Goal: Transaction & Acquisition: Purchase product/service

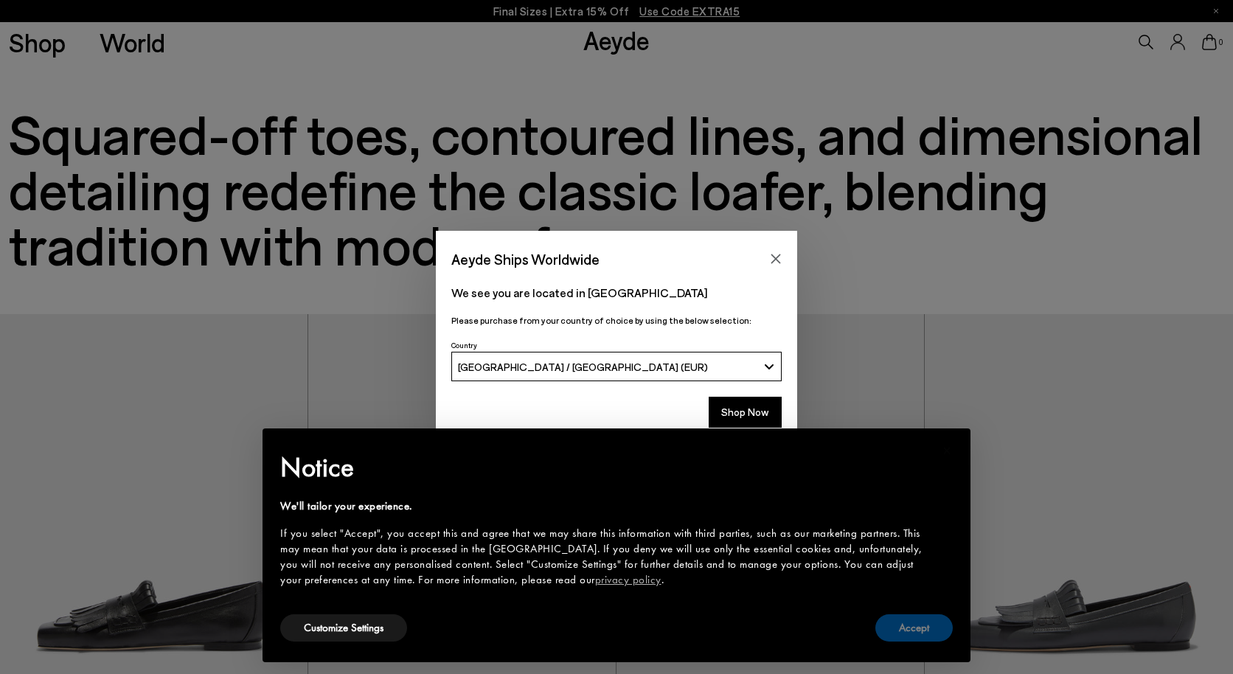
click at [906, 627] on button "Accept" at bounding box center [913, 627] width 77 height 27
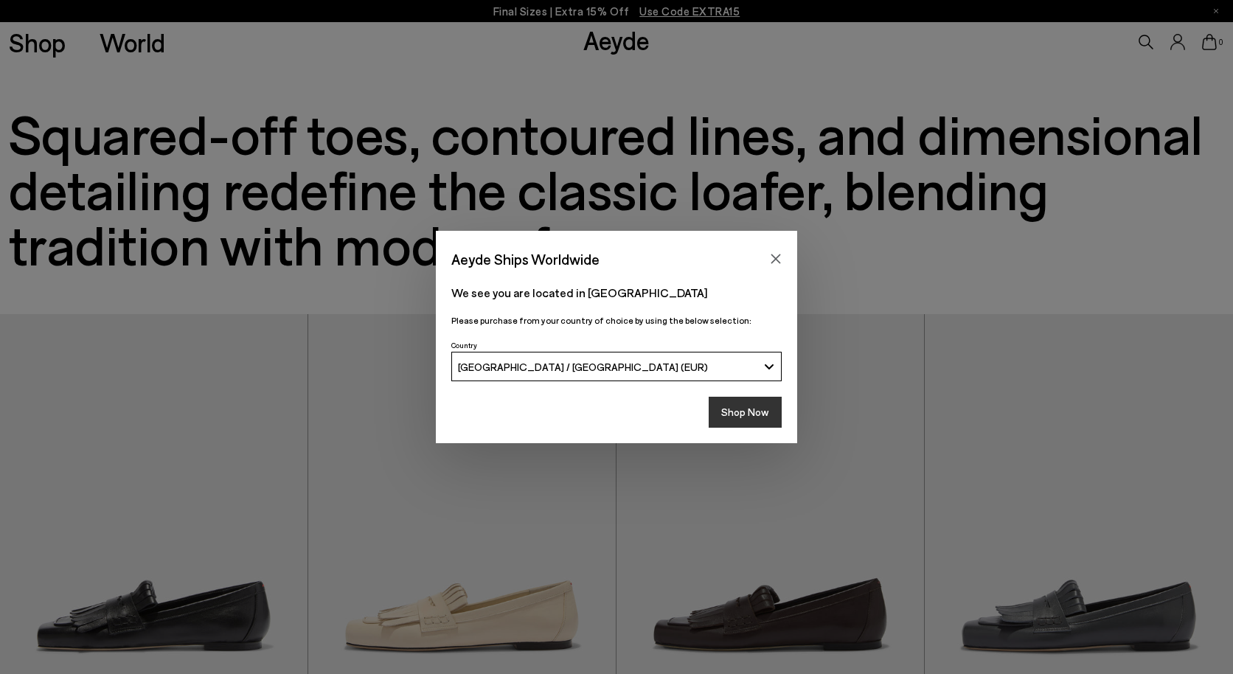
click at [736, 405] on button "Shop Now" at bounding box center [745, 412] width 73 height 31
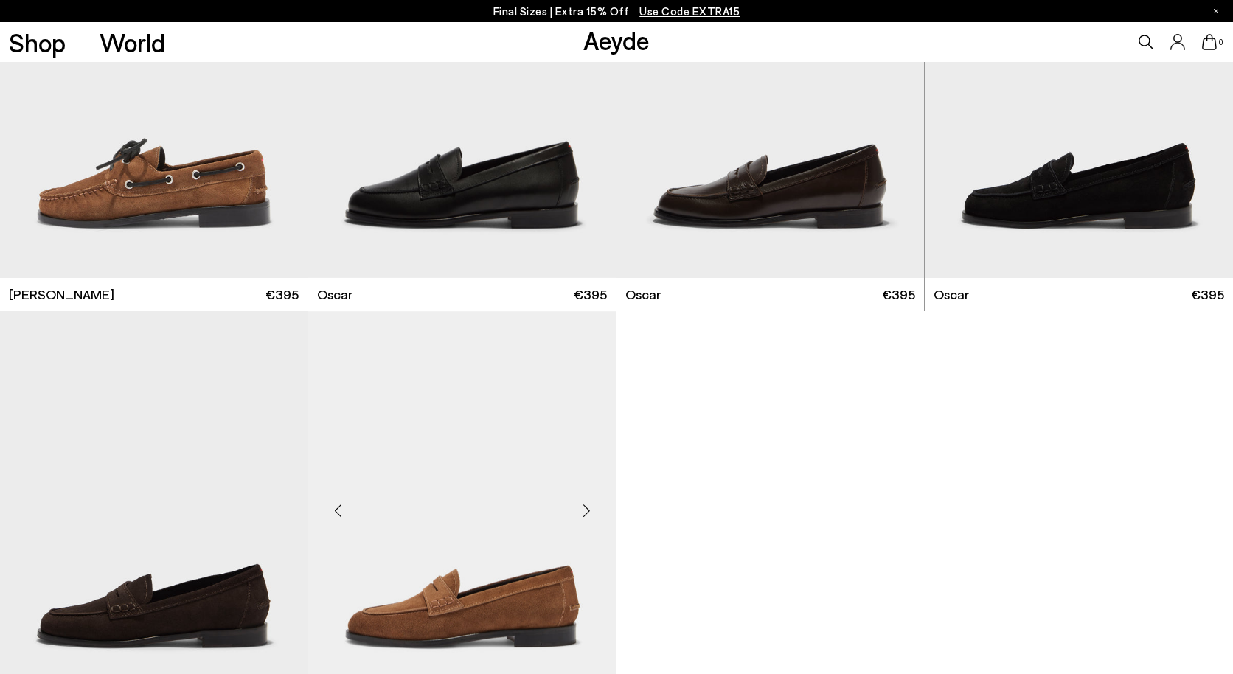
scroll to position [2106, 0]
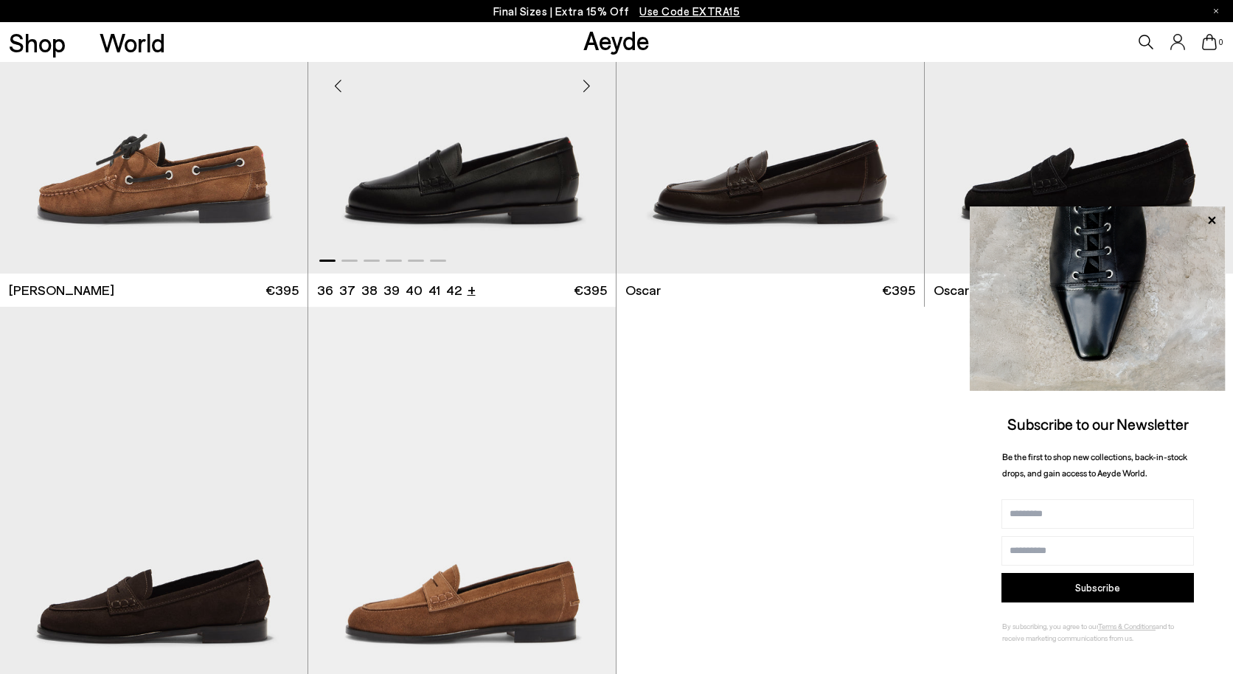
click at [467, 288] on li "+" at bounding box center [471, 289] width 8 height 20
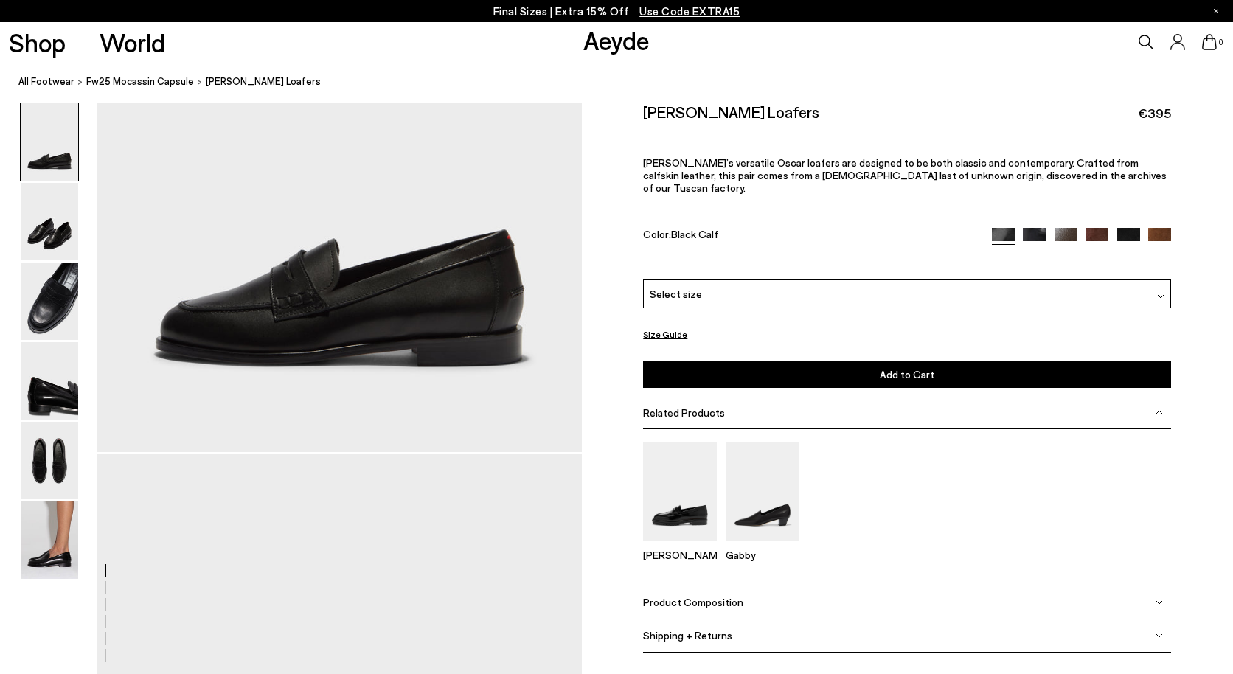
scroll to position [224, 0]
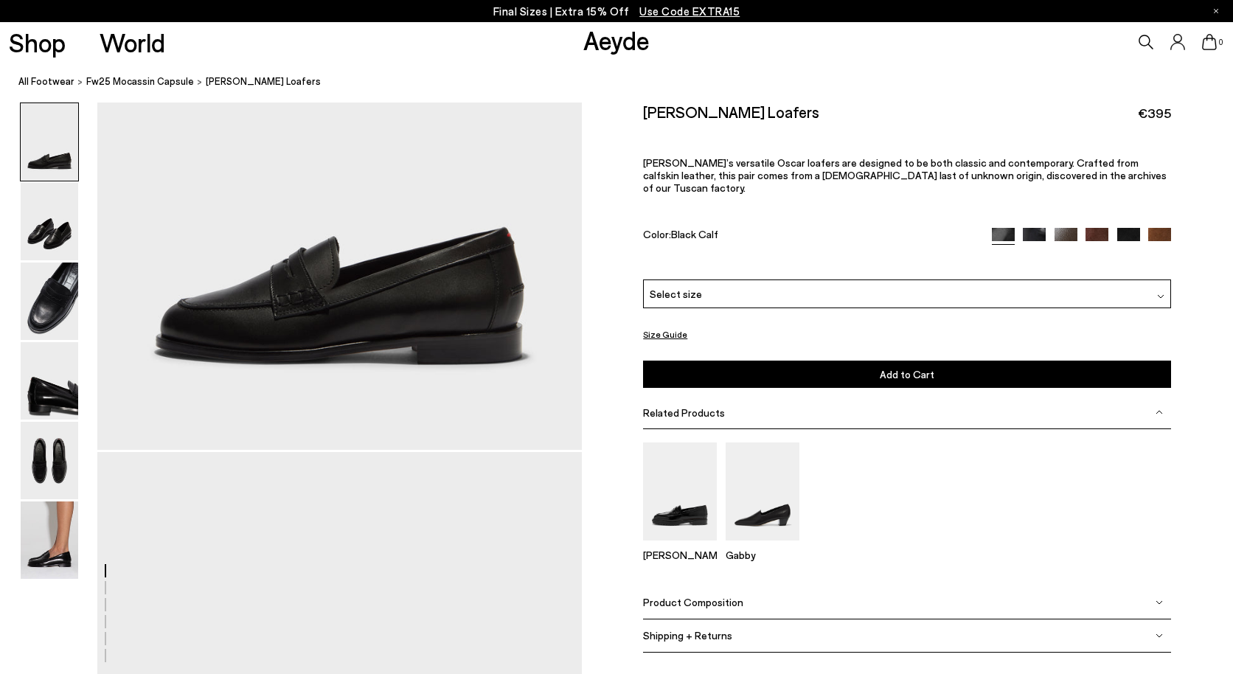
click at [674, 324] on button "Size Guide" at bounding box center [665, 333] width 44 height 18
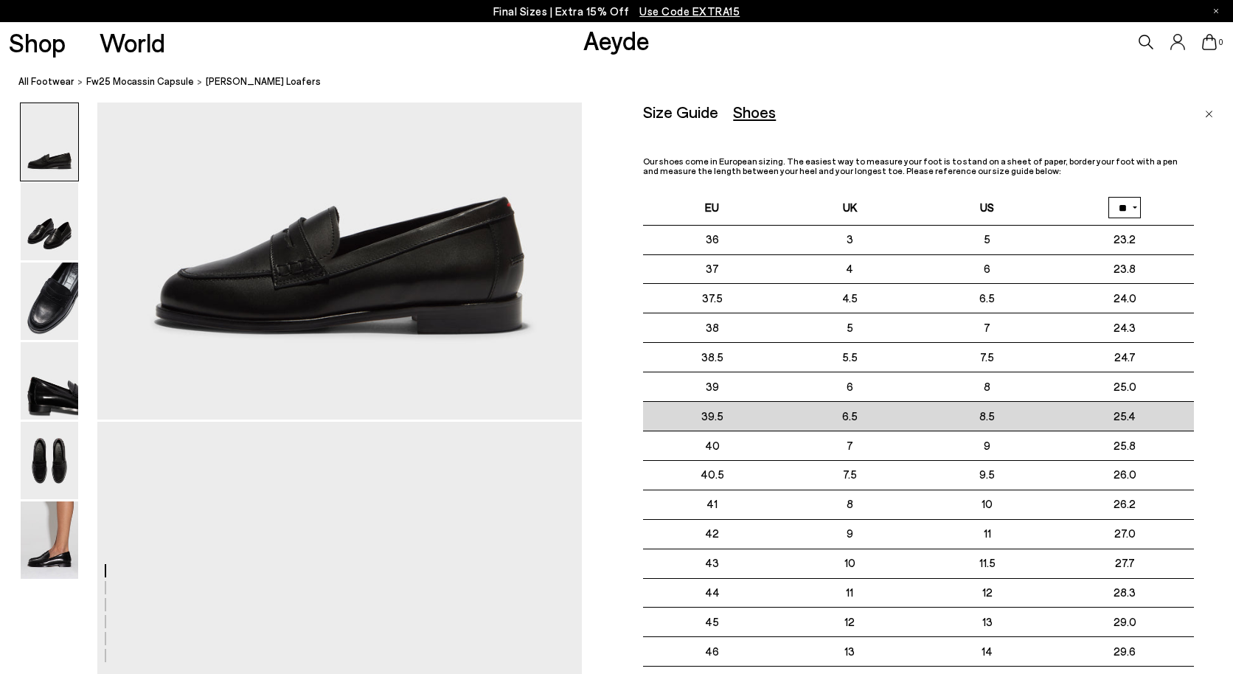
scroll to position [291, 0]
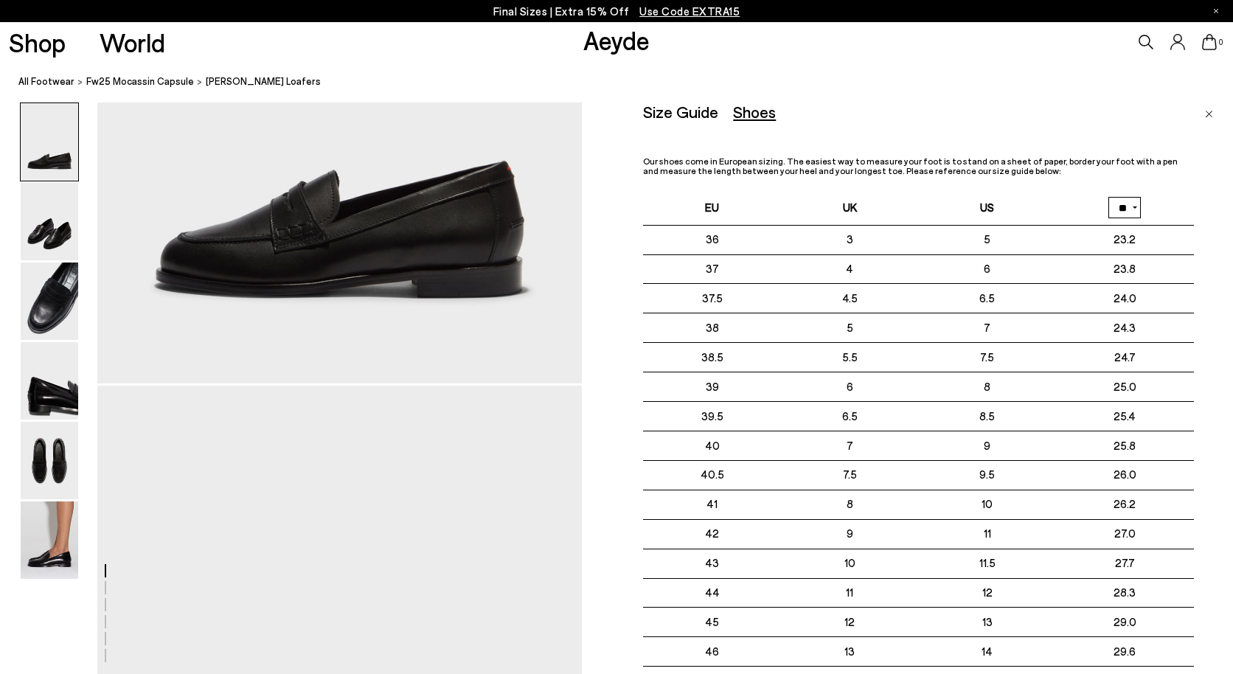
click at [758, 53] on div "Shop World Aeyde 0" at bounding box center [616, 42] width 1233 height 40
click at [916, 89] on nav "All Footwear Fw25 Mocassin Capsule Oscar Leather Loafers" at bounding box center [625, 82] width 1214 height 41
click at [754, 110] on div "Shoes" at bounding box center [754, 111] width 43 height 18
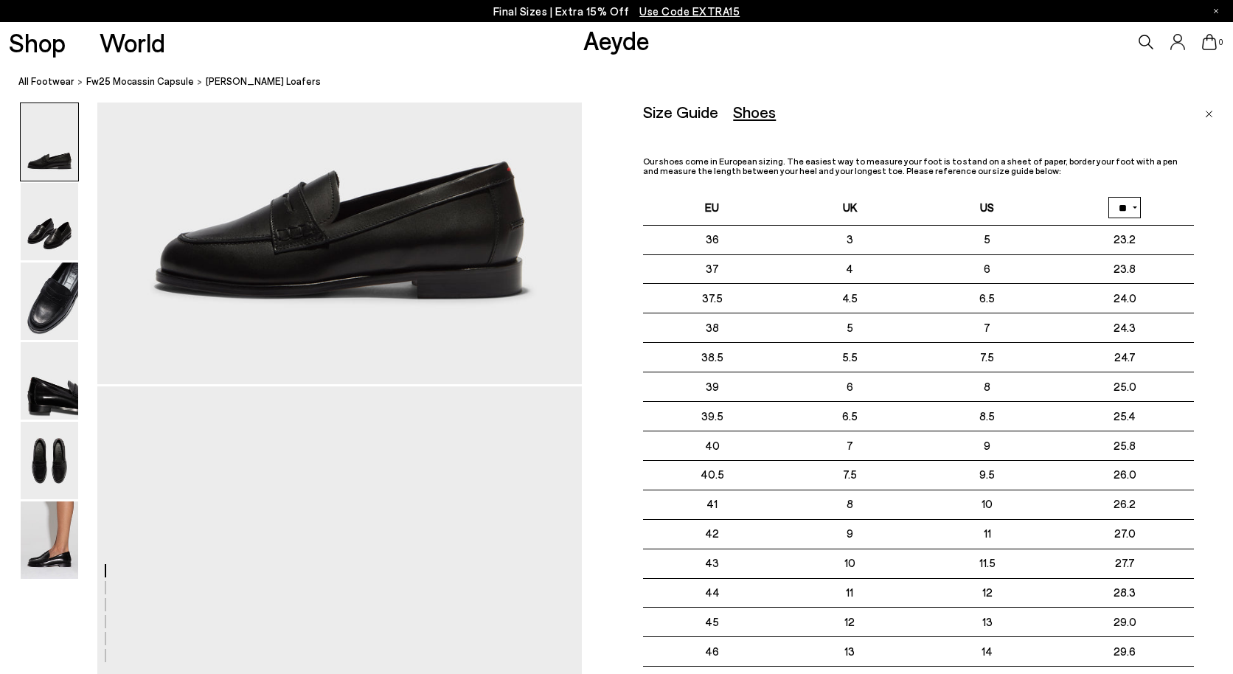
click at [1210, 111] on img "Close" at bounding box center [1209, 114] width 8 height 7
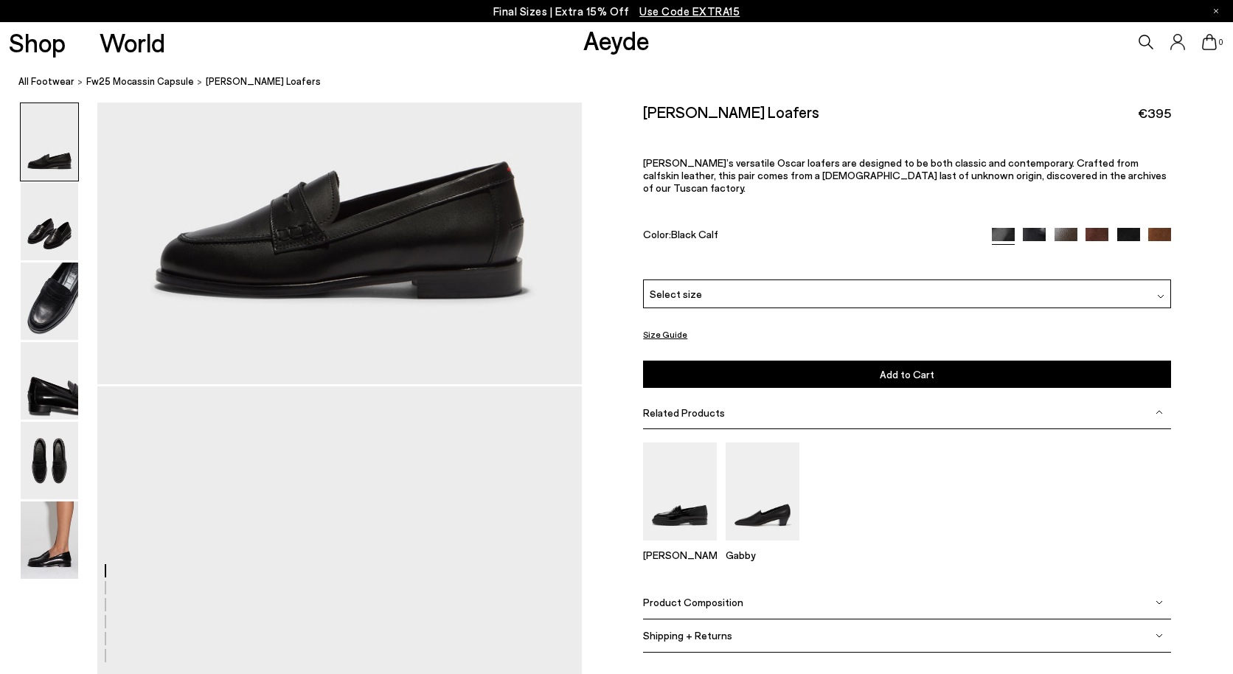
click at [728, 279] on div "Select size" at bounding box center [907, 293] width 528 height 29
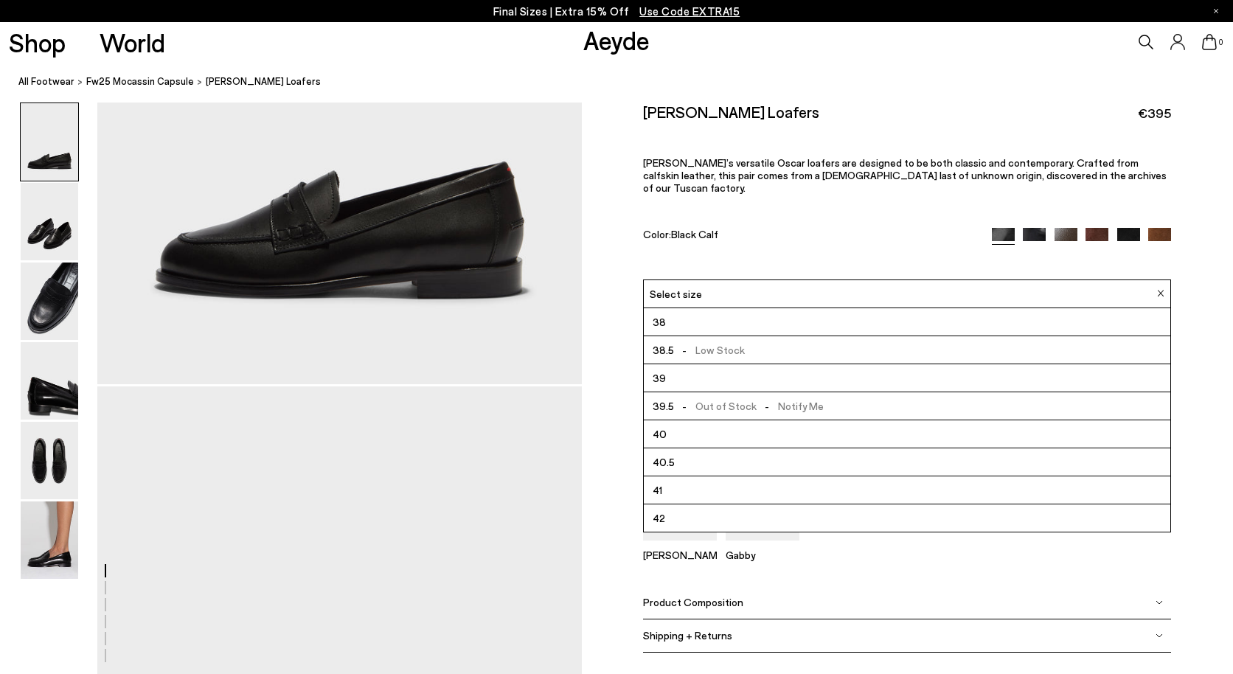
scroll to position [84, 0]
click at [53, 389] on img at bounding box center [50, 380] width 58 height 77
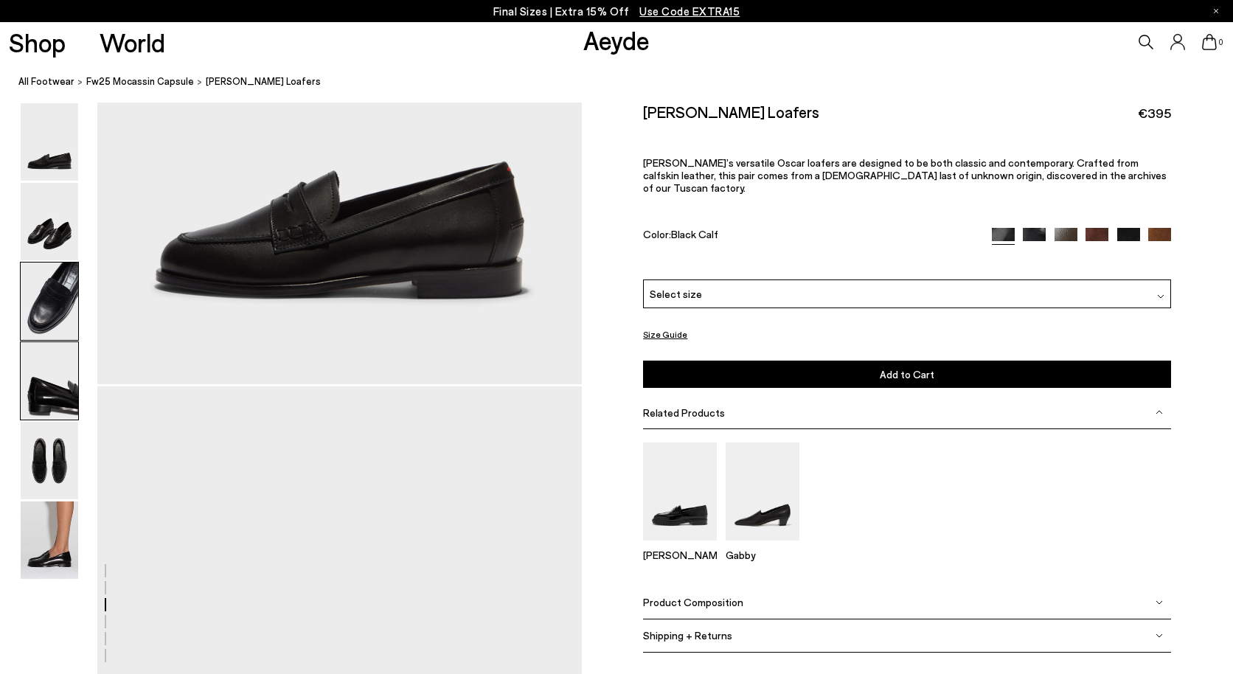
scroll to position [1870, 0]
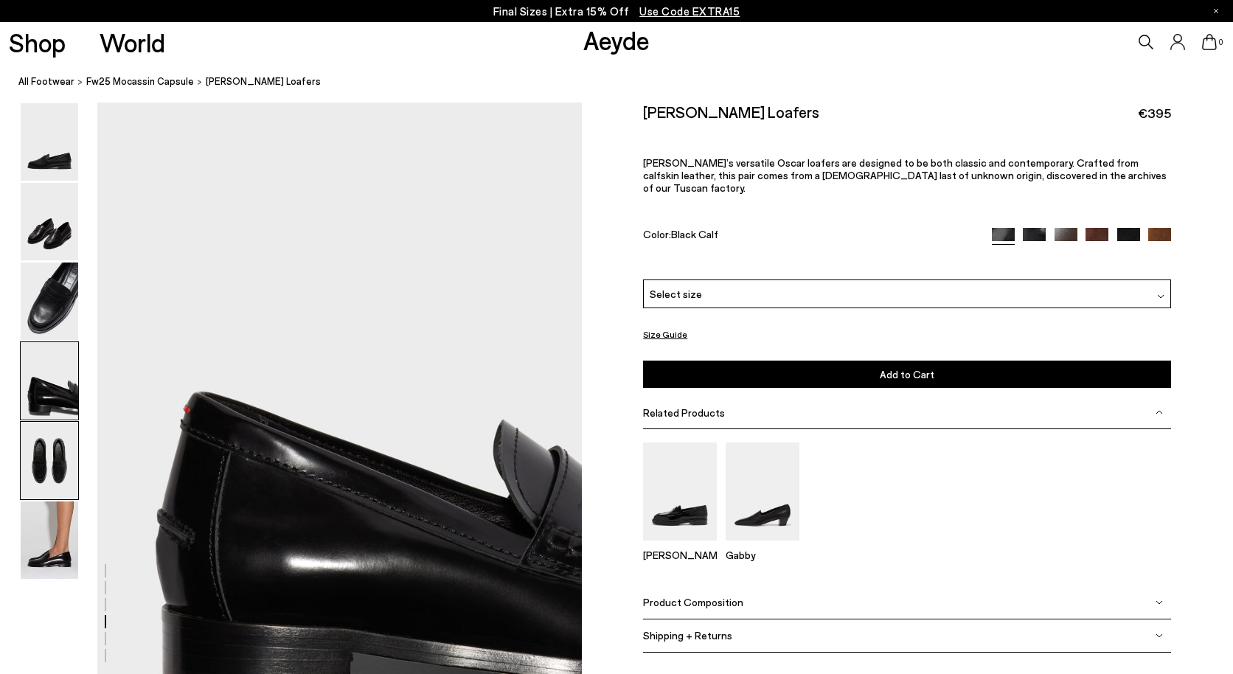
click at [57, 459] on img at bounding box center [50, 460] width 58 height 77
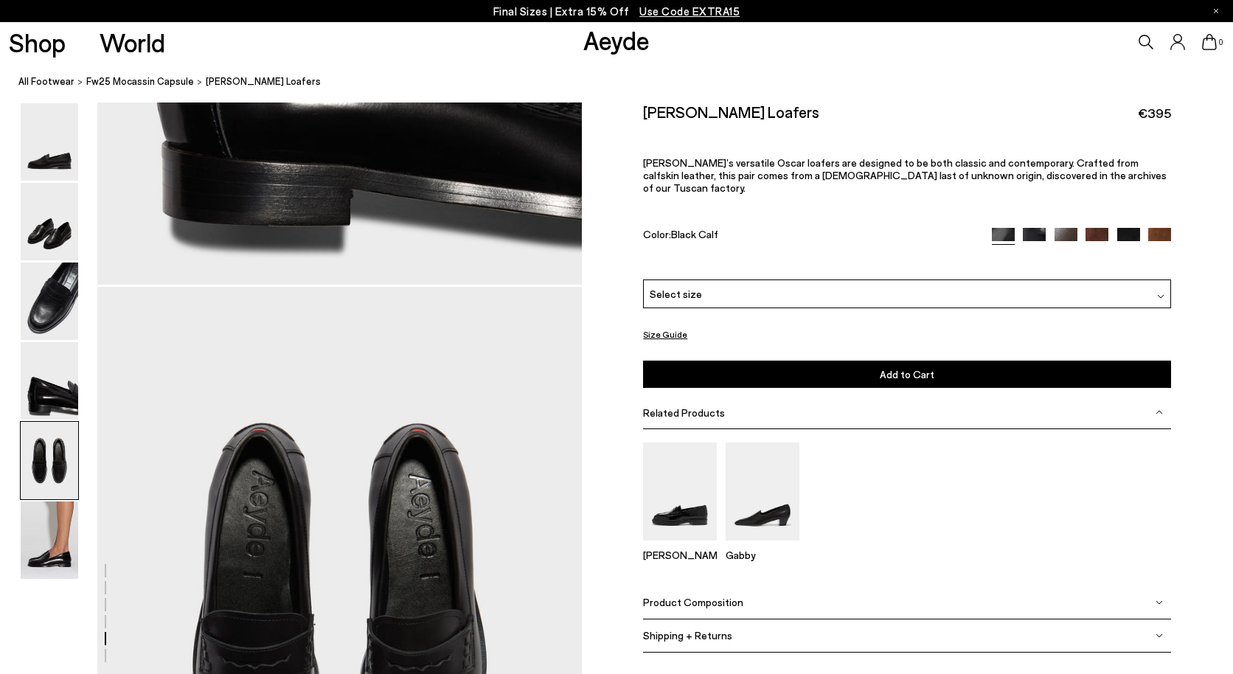
scroll to position [2518, 0]
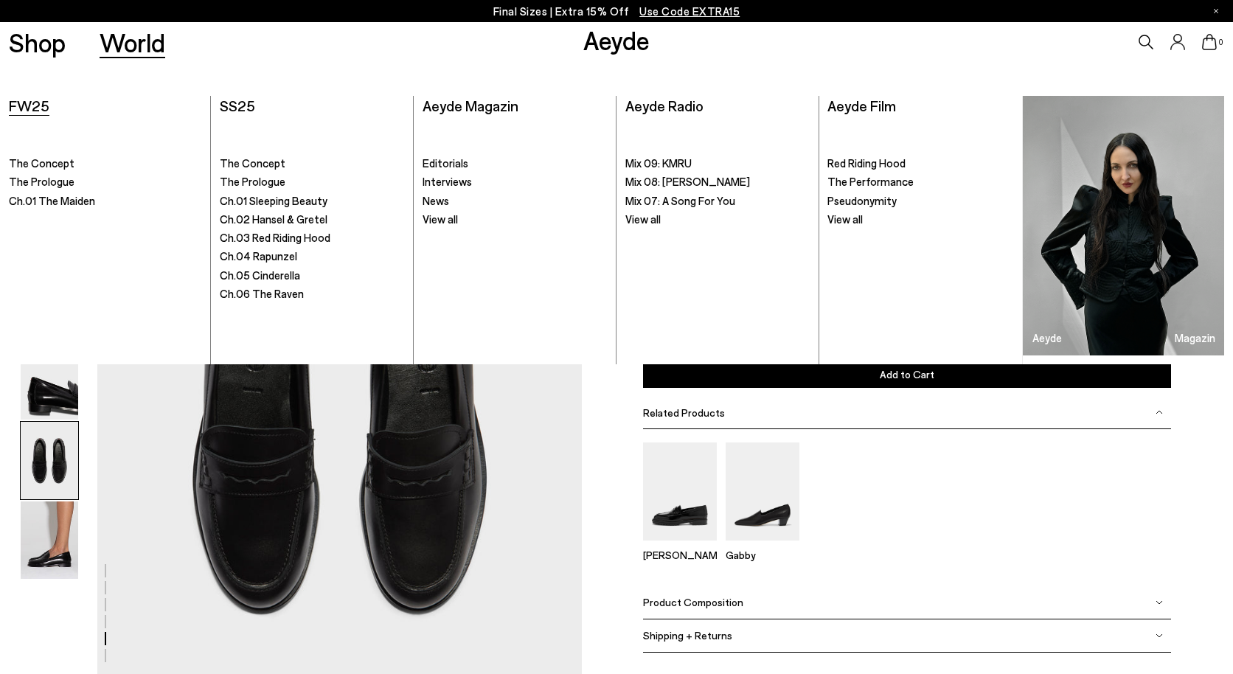
click at [35, 111] on span "FW25" at bounding box center [29, 106] width 41 height 18
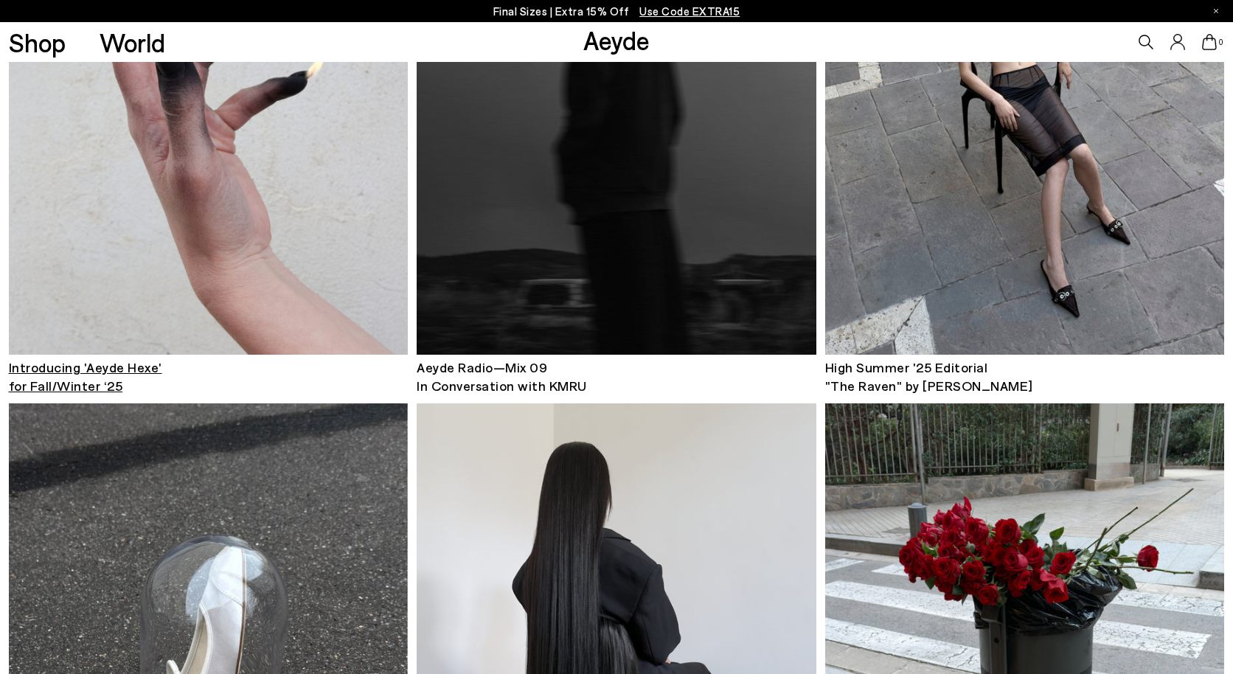
scroll to position [1211, 0]
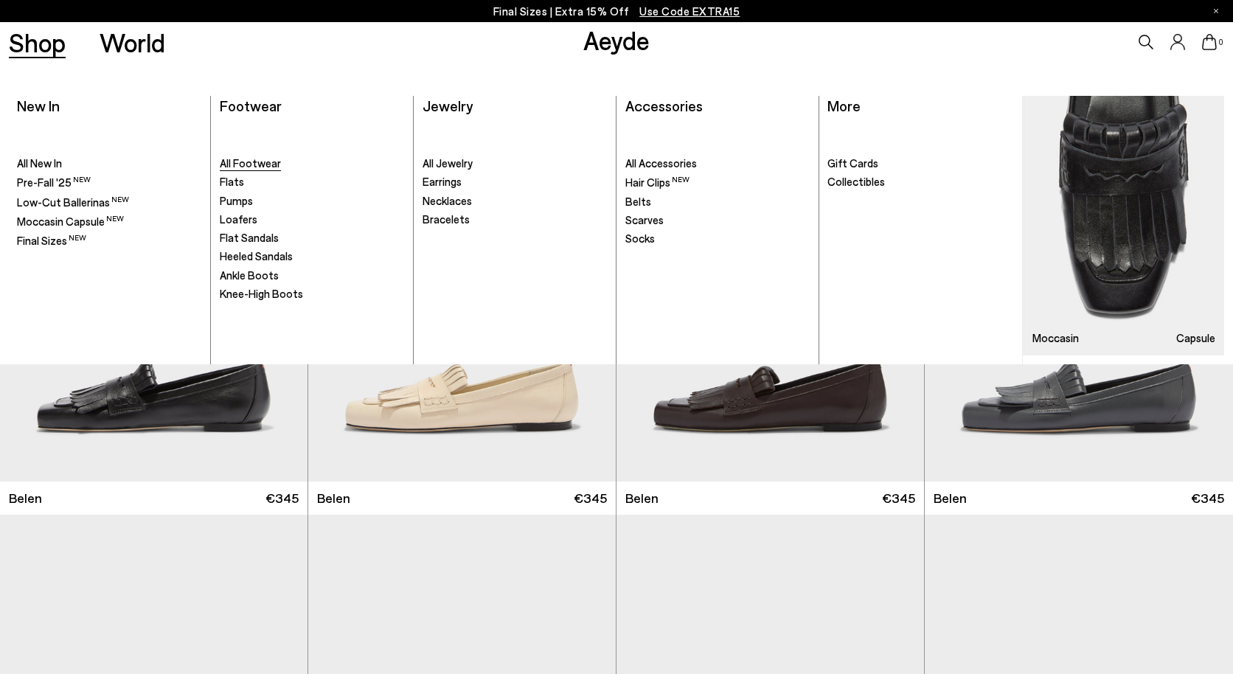
click at [264, 161] on span "All Footwear" at bounding box center [250, 162] width 61 height 13
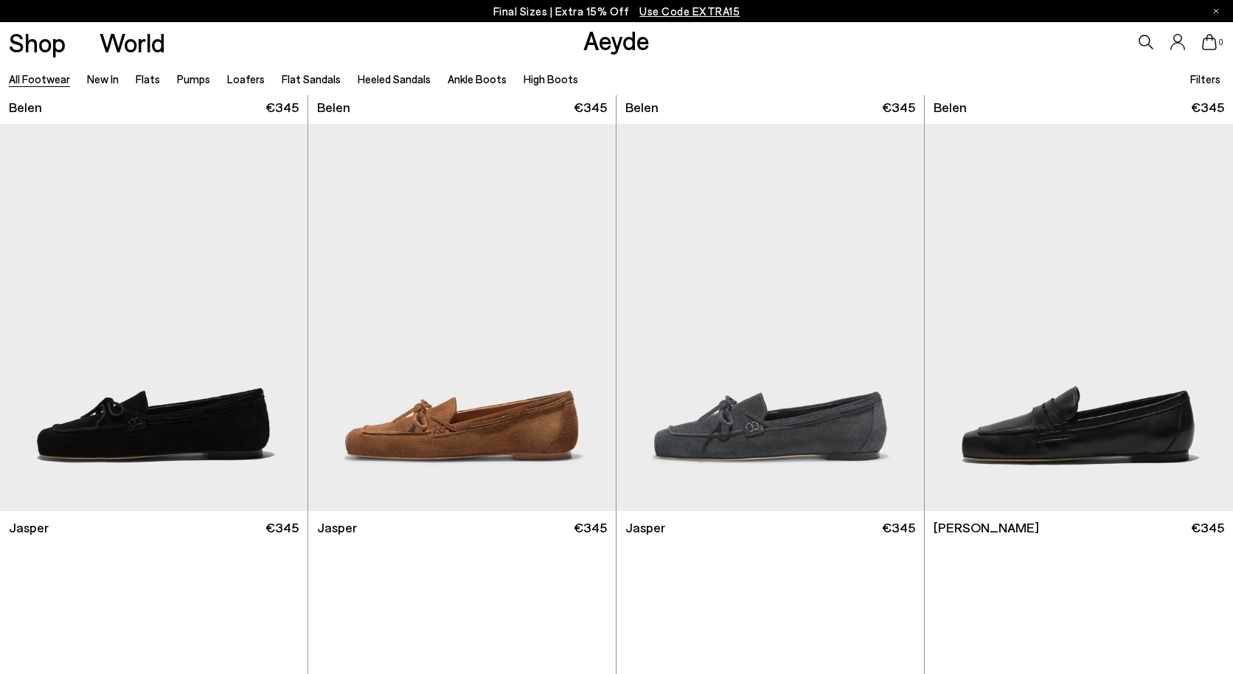
scroll to position [438, 0]
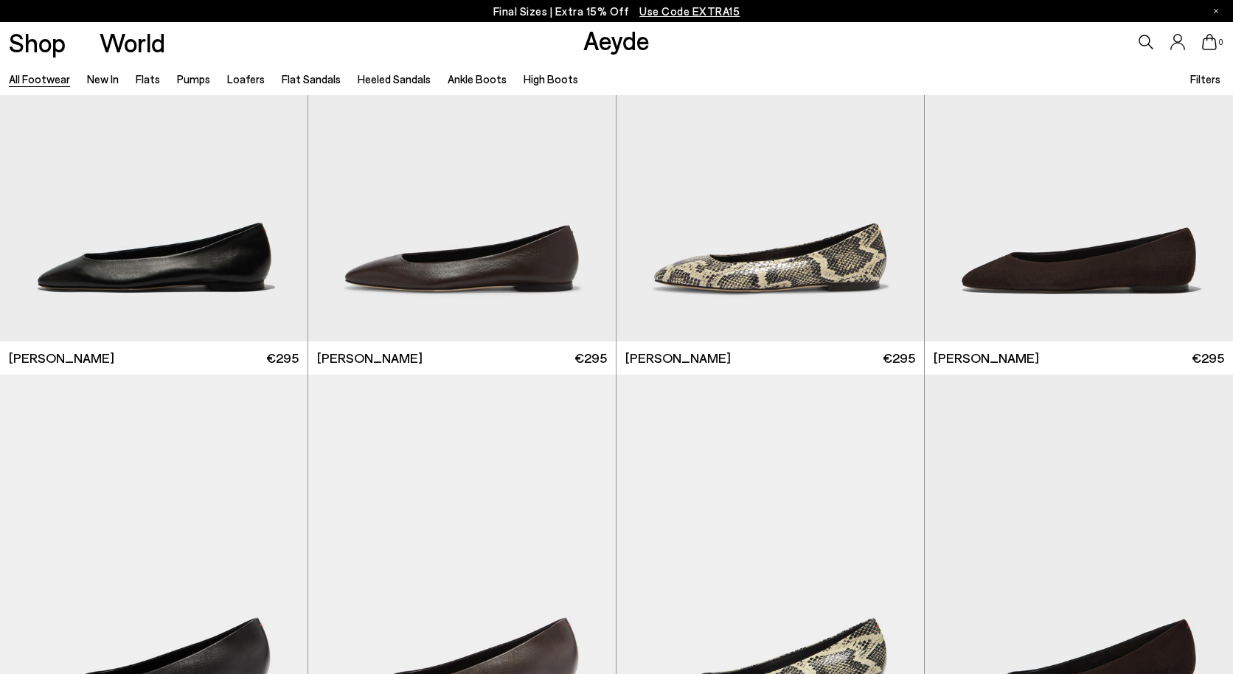
scroll to position [2674, 0]
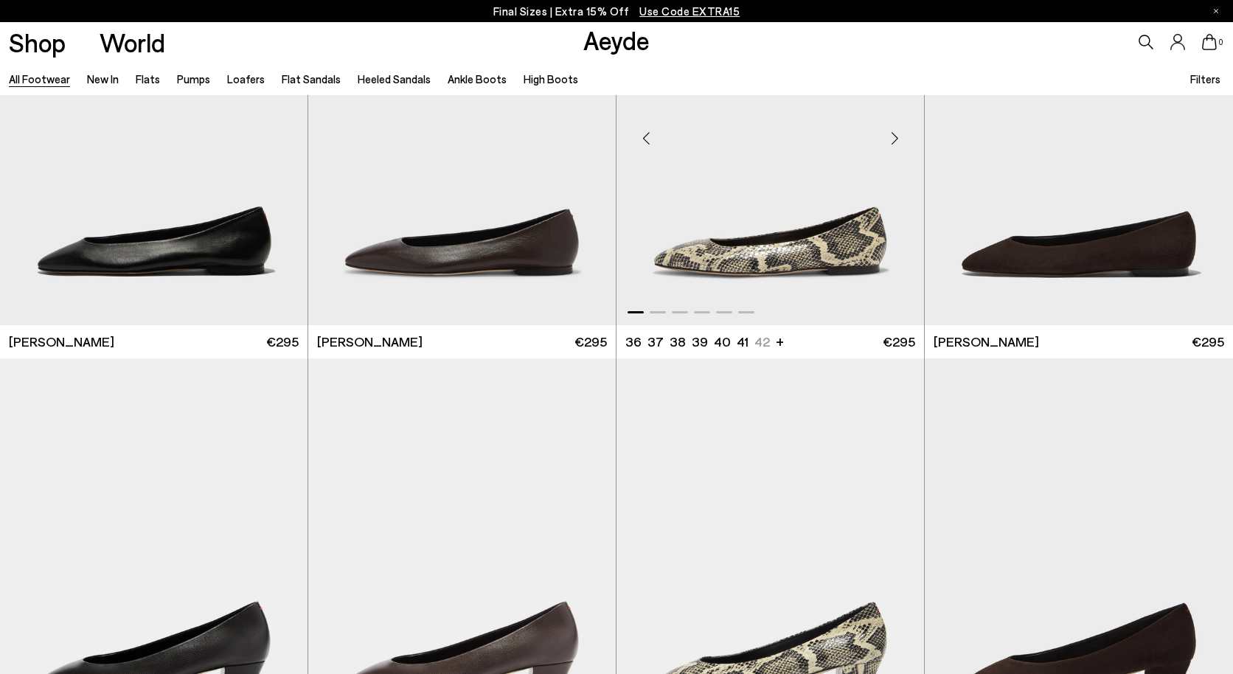
click at [821, 271] on img "1 / 6" at bounding box center [769, 132] width 307 height 386
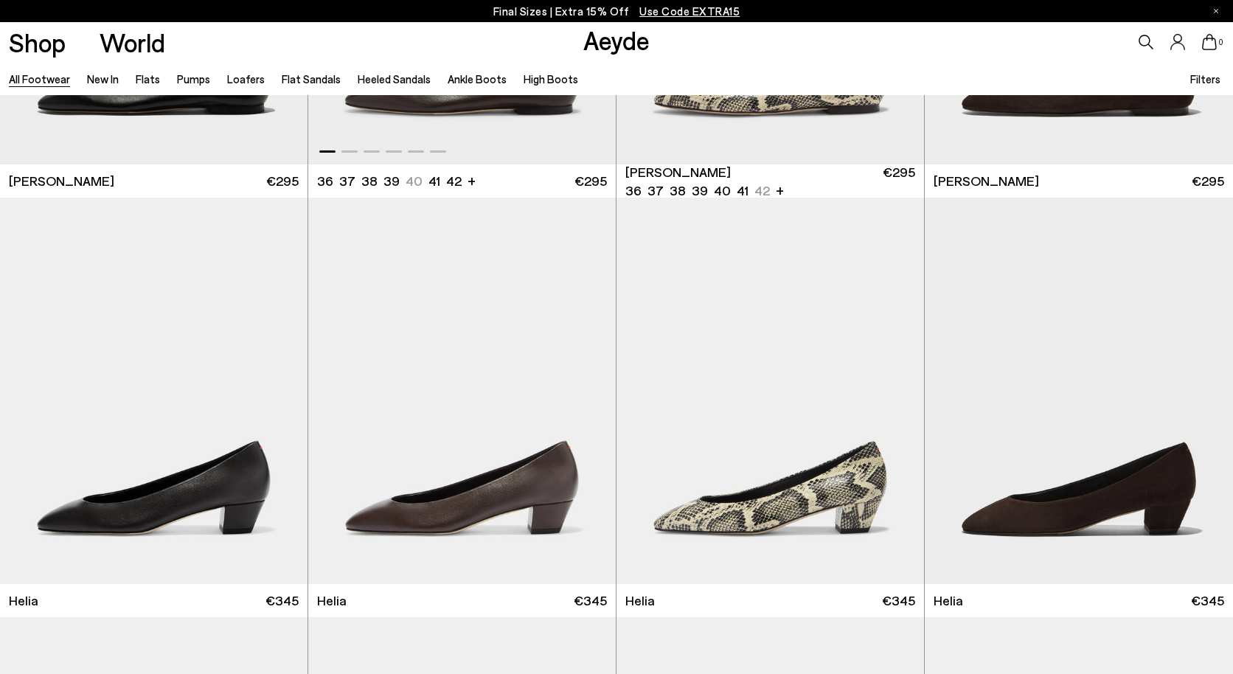
scroll to position [2837, 0]
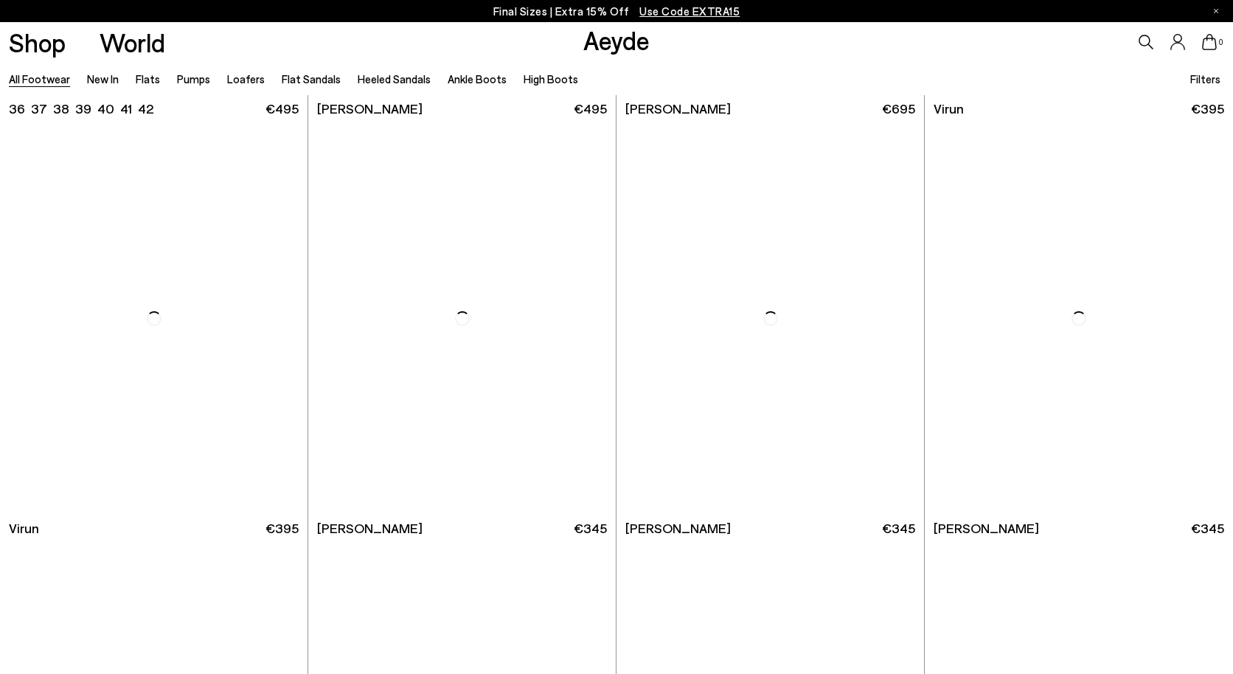
scroll to position [5427, 0]
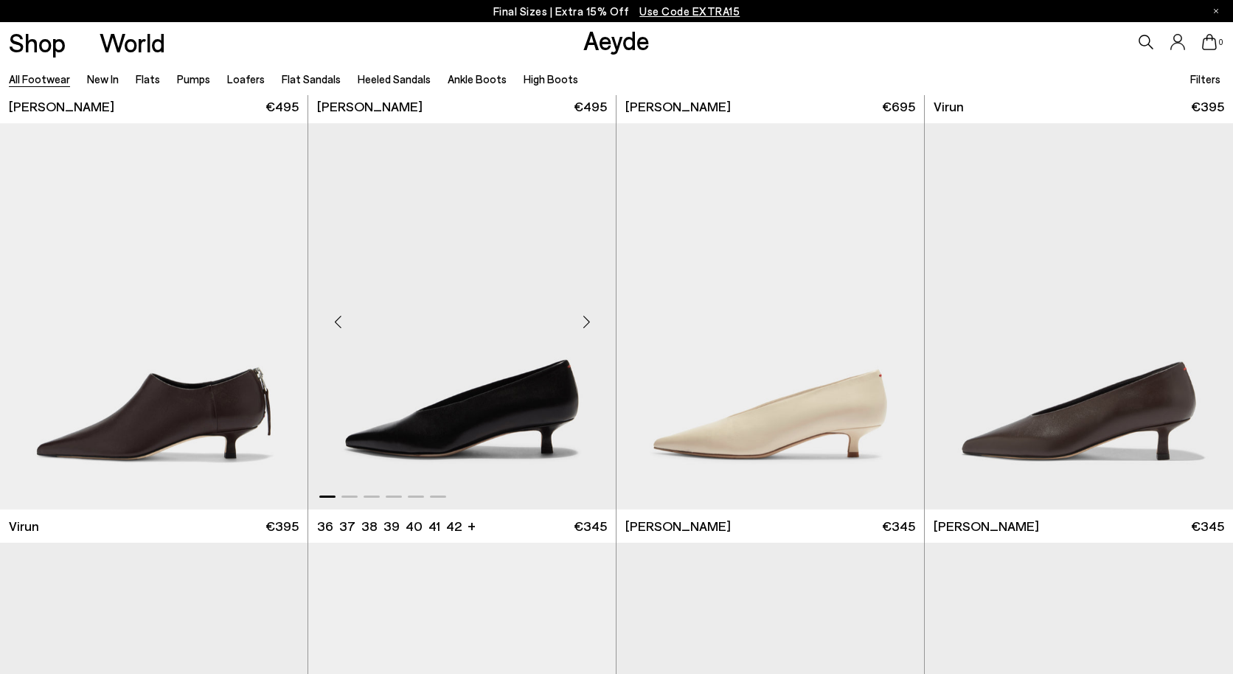
click at [479, 431] on img "1 / 6" at bounding box center [461, 316] width 307 height 386
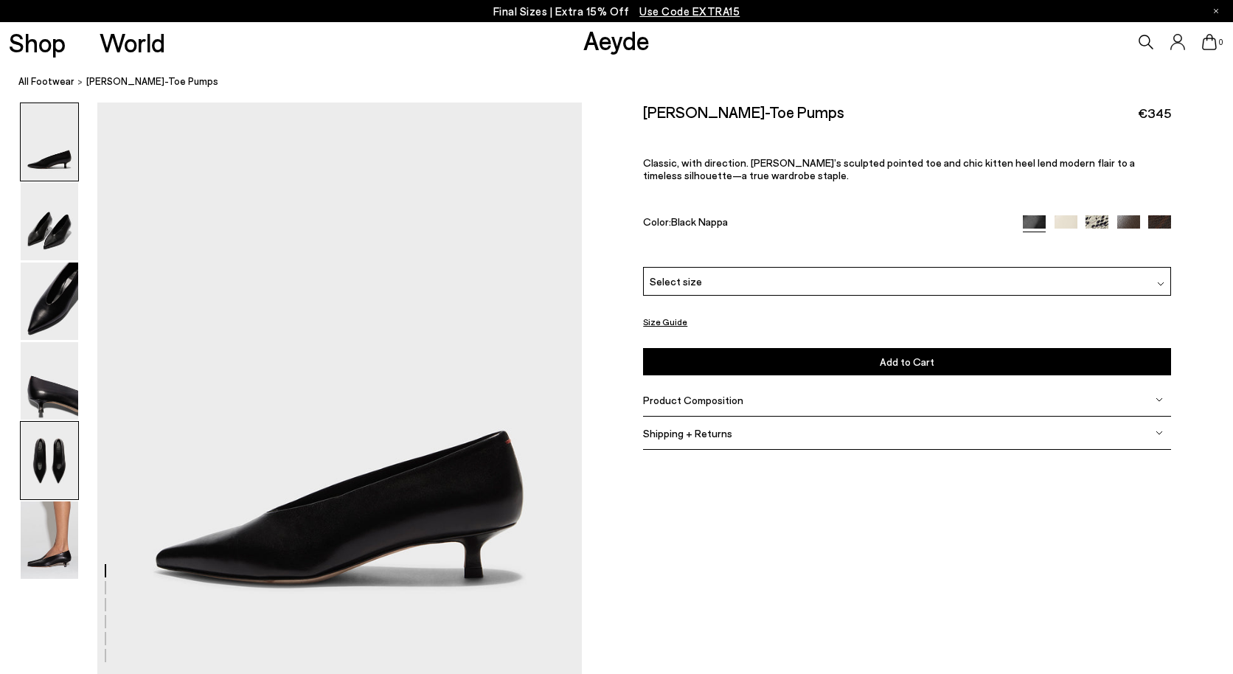
click at [59, 470] on img at bounding box center [50, 460] width 58 height 77
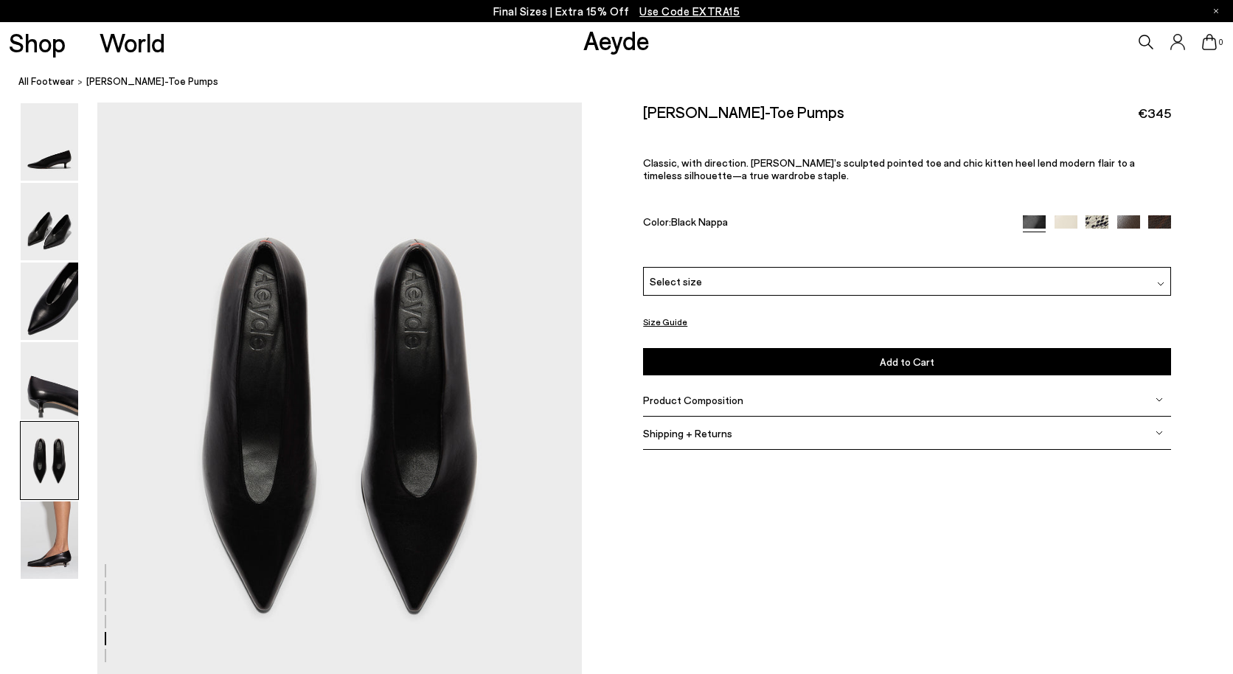
click at [978, 266] on div "Select size" at bounding box center [907, 280] width 528 height 29
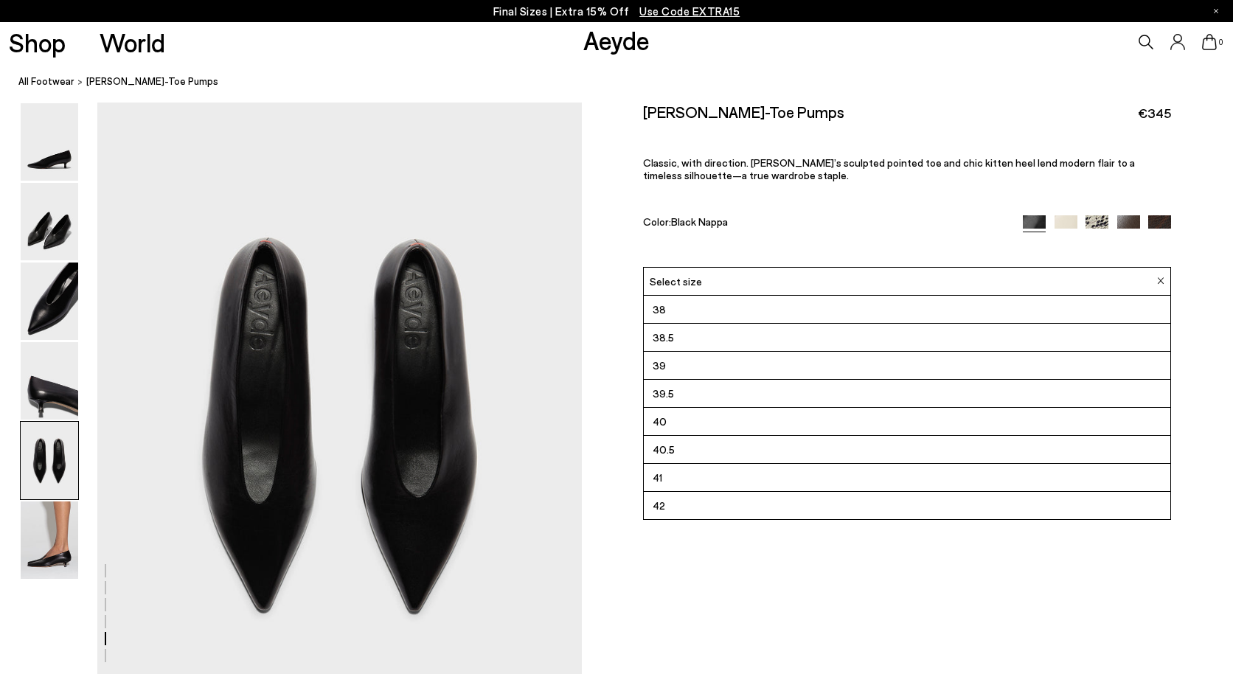
scroll to position [84, 0]
click at [695, 491] on li "42" at bounding box center [907, 505] width 526 height 28
